Goal: Information Seeking & Learning: Learn about a topic

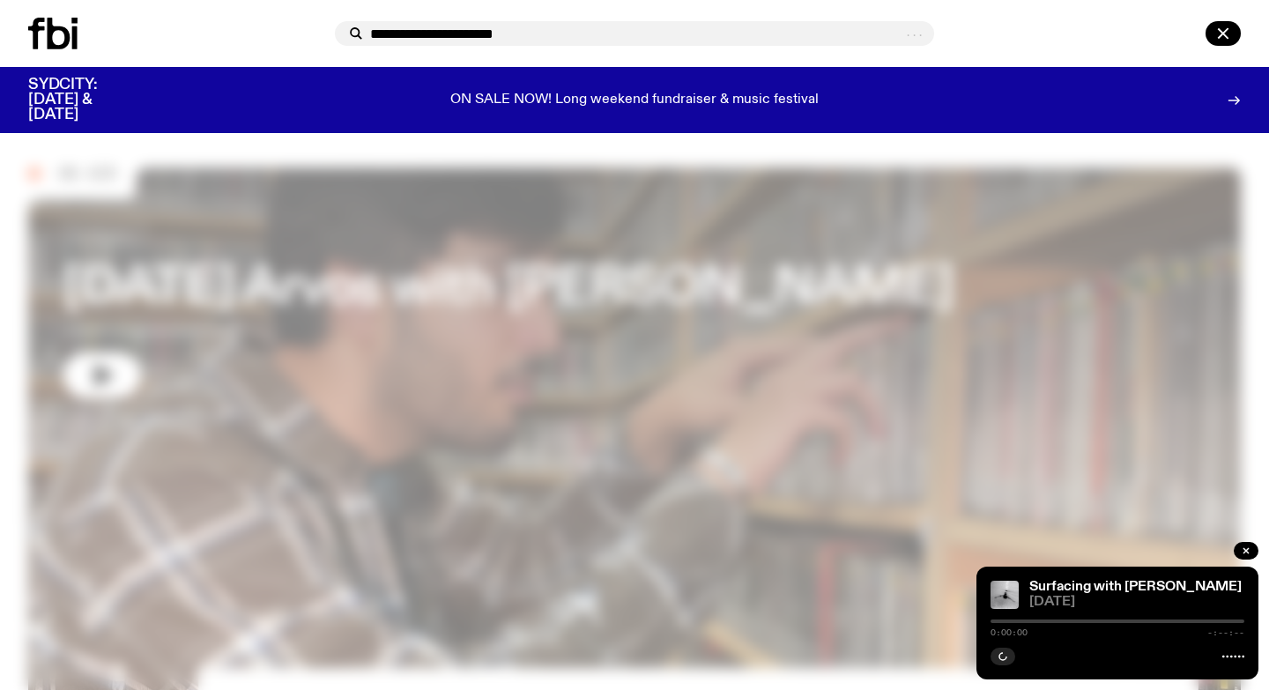
type input "**********"
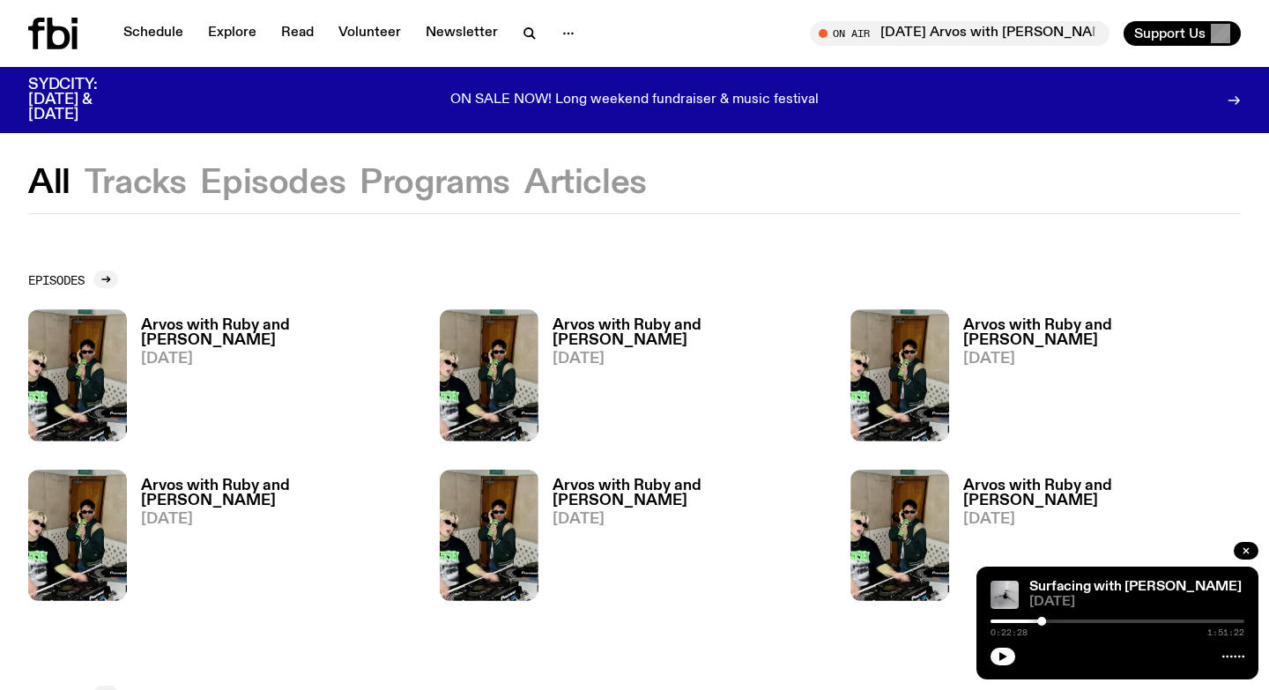
click at [170, 327] on h3 "Arvos with Ruby and [PERSON_NAME]" at bounding box center [280, 333] width 278 height 30
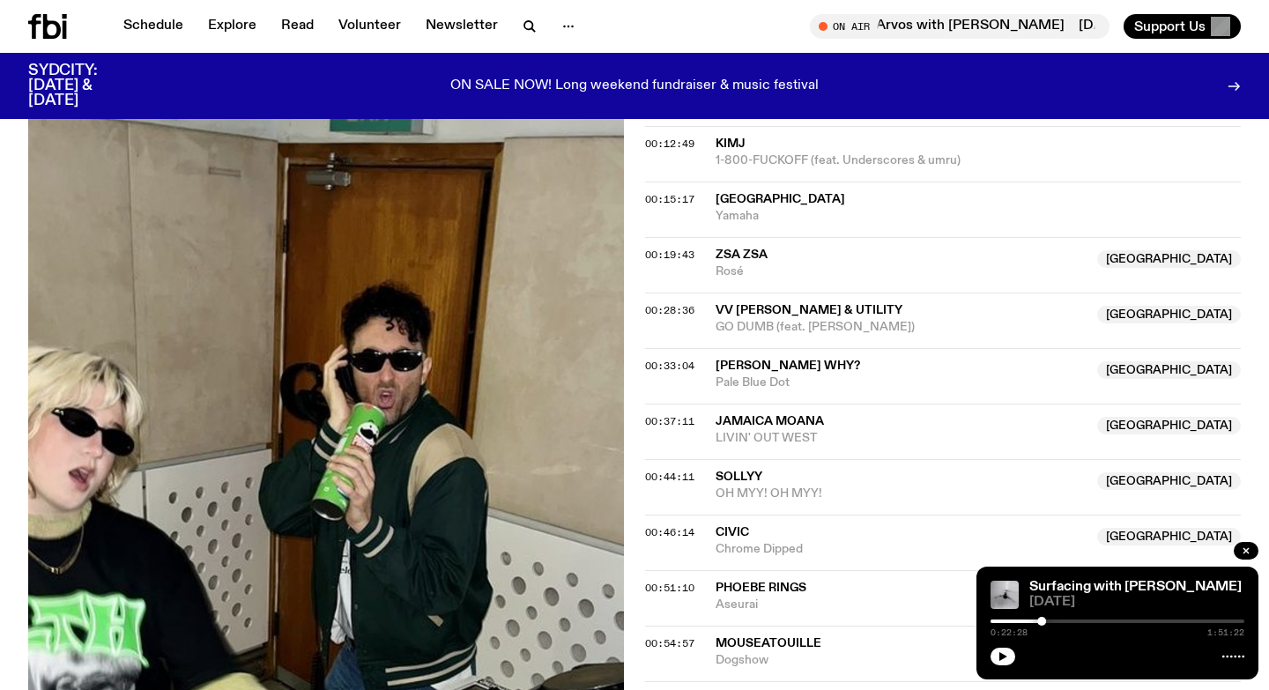
scroll to position [731, 0]
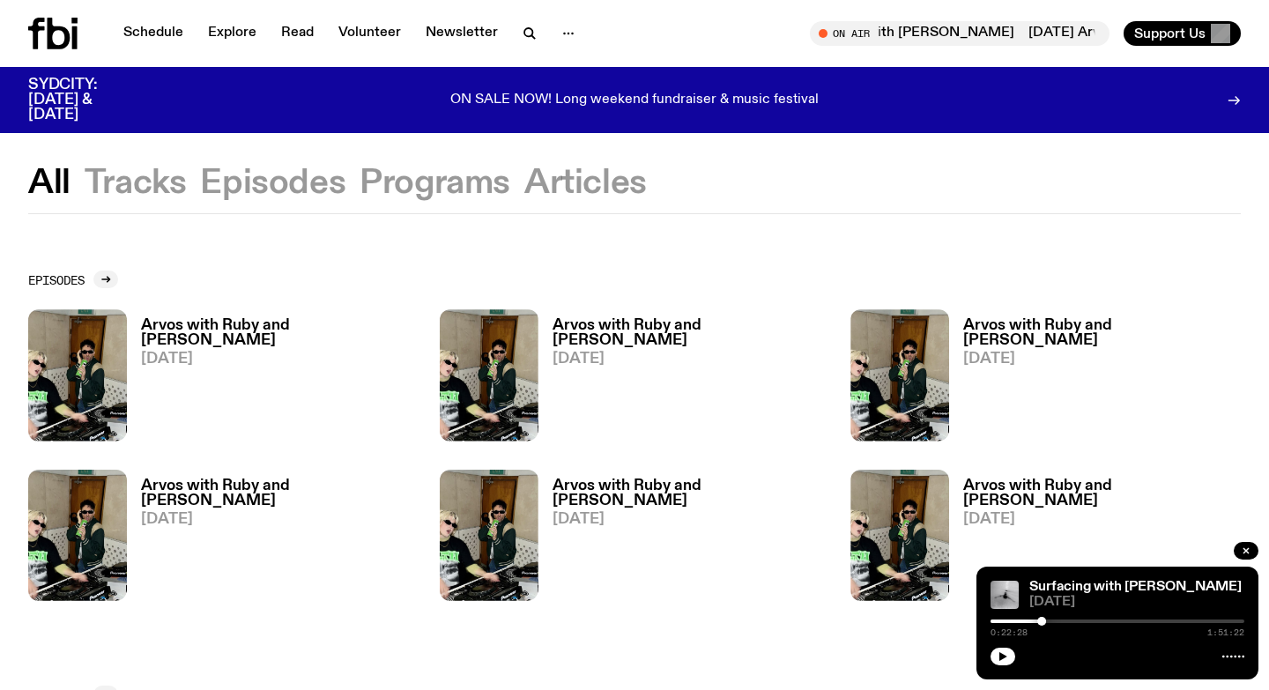
click at [447, 194] on button "Programs" at bounding box center [435, 183] width 151 height 32
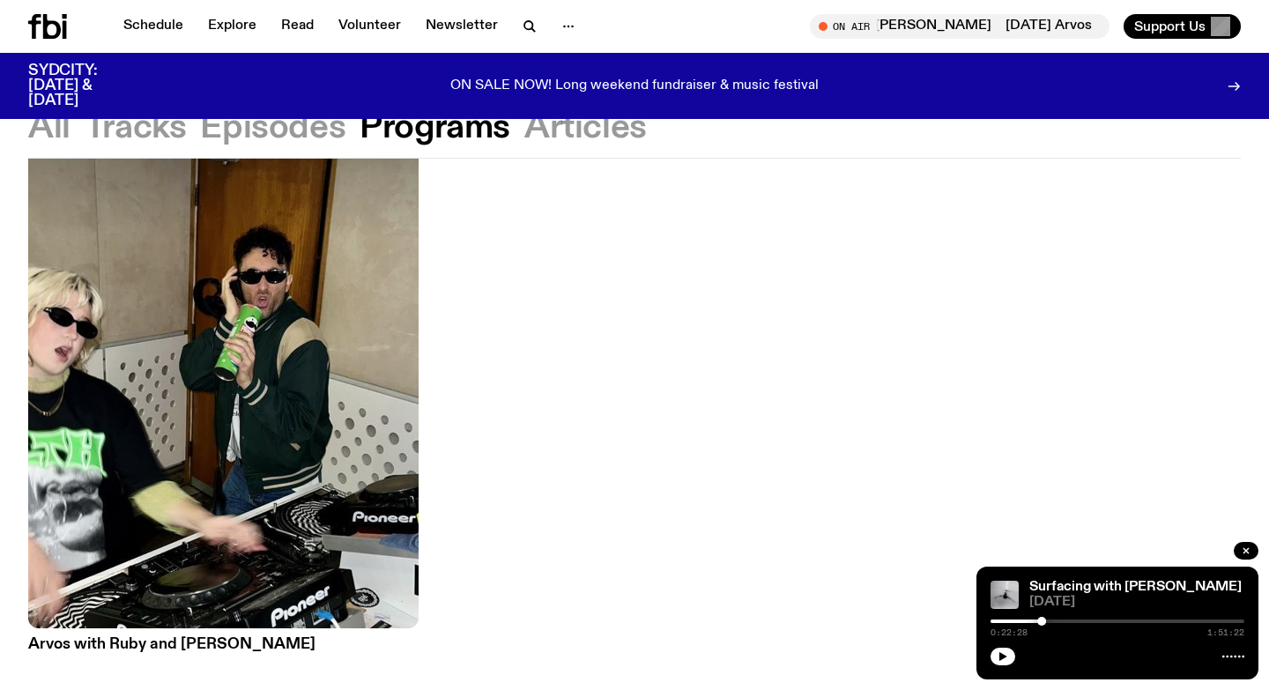
scroll to position [155, 0]
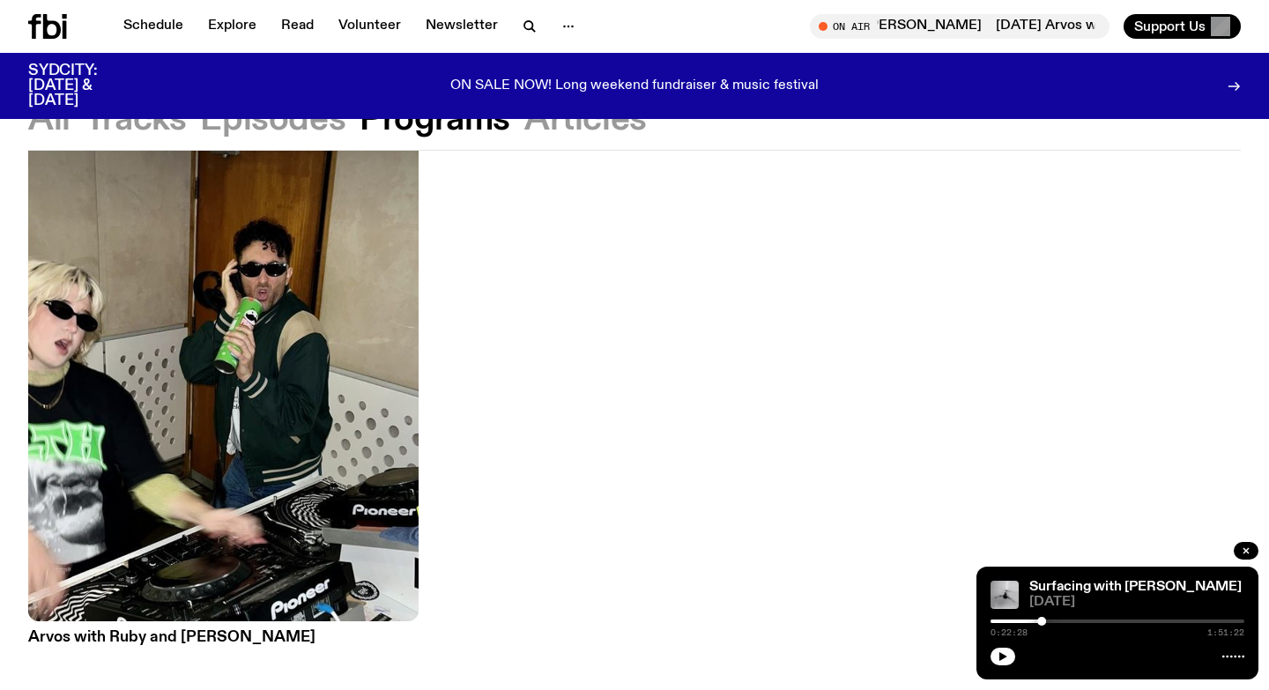
click at [308, 323] on img at bounding box center [223, 361] width 390 height 520
